Goal: Transaction & Acquisition: Purchase product/service

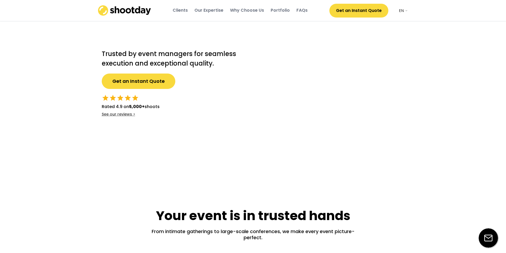
select select ""en""
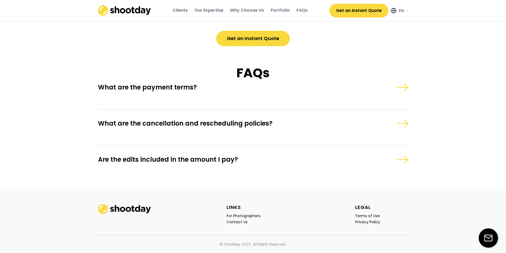
scroll to position [1069, 0]
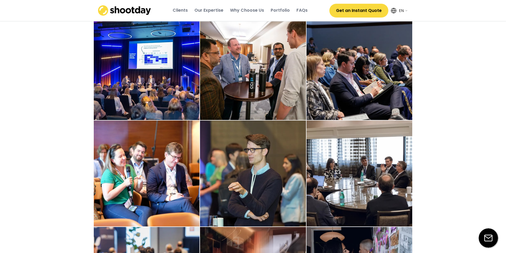
click at [280, 10] on div "Portfolio" at bounding box center [280, 10] width 19 height 6
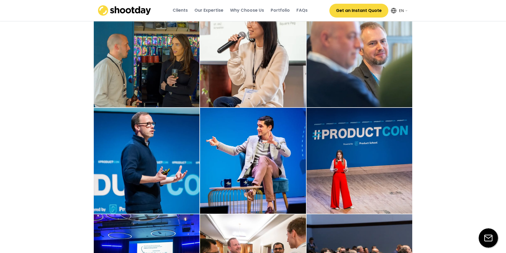
scroll to position [693, 0]
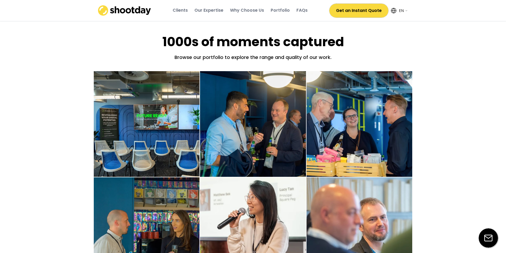
click at [348, 10] on button "Get an Instant Quote" at bounding box center [359, 11] width 59 height 14
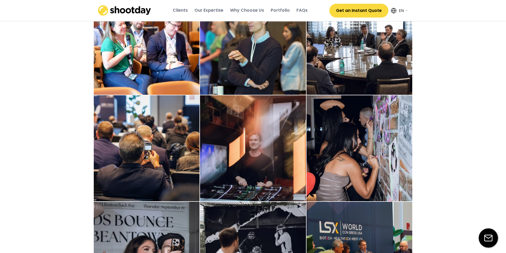
scroll to position [1277, 0]
